Goal: Information Seeking & Learning: Learn about a topic

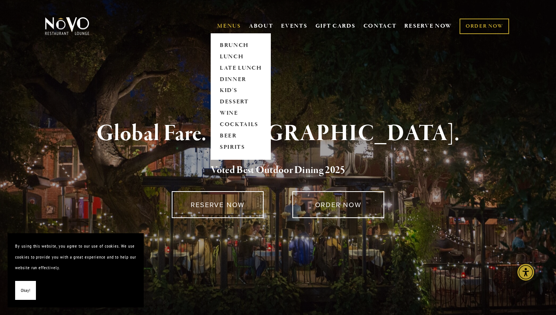
click at [228, 27] on link "MENUS" at bounding box center [229, 26] width 24 height 8
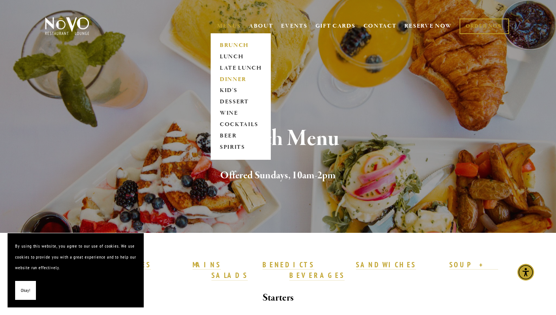
click at [234, 78] on link "DINNER" at bounding box center [240, 79] width 47 height 11
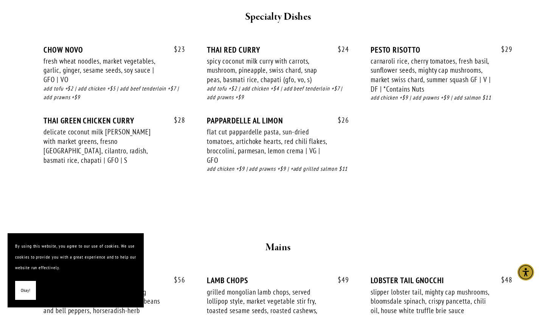
scroll to position [1055, 0]
